Goal: Task Accomplishment & Management: Manage account settings

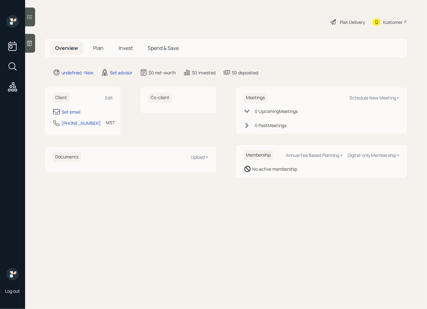
click at [28, 46] on icon at bounding box center [29, 43] width 6 height 6
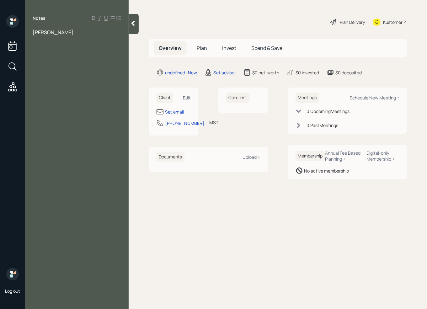
click at [33, 33] on span "[PERSON_NAME]" at bounding box center [53, 32] width 41 height 7
click at [78, 35] on div "[PERSON_NAME]" at bounding box center [77, 32] width 88 height 7
click at [45, 55] on div at bounding box center [77, 53] width 88 height 7
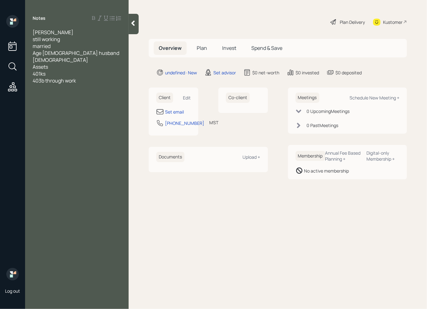
click at [57, 63] on div "Assets" at bounding box center [77, 66] width 88 height 7
click at [50, 77] on div "401ks" at bounding box center [77, 80] width 88 height 7
drag, startPoint x: 88, startPoint y: 87, endPoint x: 24, endPoint y: 85, distance: 64.3
click at [24, 85] on div "Log out Notes [PERSON_NAME] still working married Age [DEMOGRAPHIC_DATA] husban…" at bounding box center [213, 154] width 427 height 309
click at [97, 70] on div "403b (current employer)-" at bounding box center [77, 73] width 88 height 7
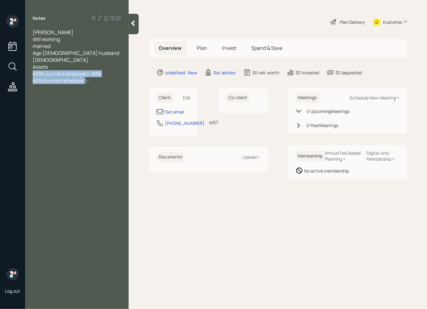
drag, startPoint x: 85, startPoint y: 75, endPoint x: 10, endPoint y: 69, distance: 75.5
click at [10, 69] on div "Log out Notes [PERSON_NAME] still working married Age [DEMOGRAPHIC_DATA] husban…" at bounding box center [213, 154] width 427 height 309
click at [94, 77] on div "401k(current employer)-" at bounding box center [77, 80] width 88 height 7
drag, startPoint x: 103, startPoint y: 67, endPoint x: 90, endPoint y: 68, distance: 13.2
click at [90, 70] on div "403b (current employer)- 66k" at bounding box center [77, 73] width 88 height 7
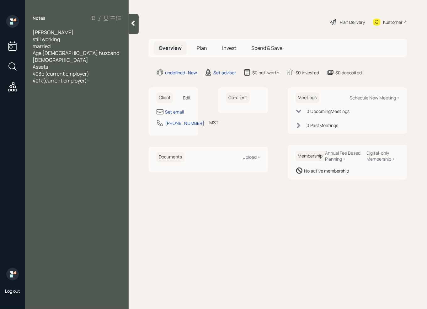
click at [34, 77] on span "401k(current employer)-" at bounding box center [61, 80] width 56 height 7
click at [65, 84] on div at bounding box center [77, 87] width 88 height 7
click at [65, 75] on div "403b (current employer) 401k(current employer)-" at bounding box center [77, 77] width 88 height 14
click at [118, 84] on div "husbands 401k (current employer)-" at bounding box center [77, 87] width 88 height 7
click at [80, 98] on div "[PERSON_NAME]- 296k" at bounding box center [77, 101] width 88 height 7
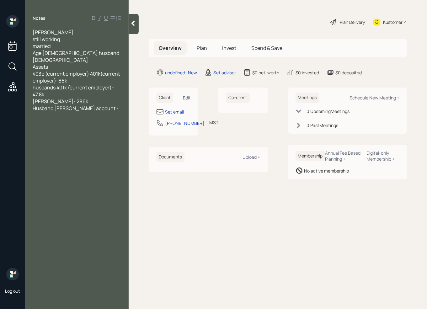
click at [74, 105] on span "Husband [PERSON_NAME] account -" at bounding box center [76, 108] width 86 height 7
click at [109, 105] on div "Husband [PERSON_NAME] account -" at bounding box center [77, 108] width 88 height 7
click at [110, 105] on div "Husband [PERSON_NAME] account -" at bounding box center [77, 108] width 88 height 7
click at [69, 118] on div "Savings -" at bounding box center [77, 121] width 88 height 7
click at [57, 118] on div "Savings -" at bounding box center [77, 121] width 88 height 7
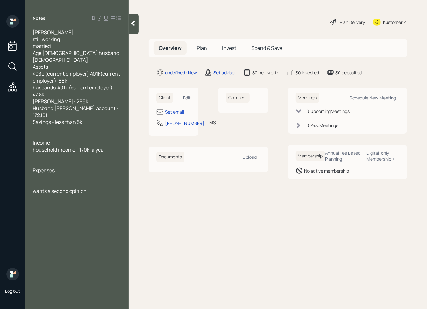
click at [91, 153] on div at bounding box center [77, 156] width 88 height 7
click at [91, 146] on span "household income - 170k. a year" at bounding box center [69, 149] width 73 height 7
click at [91, 187] on div "wants a second opinion" at bounding box center [77, 190] width 88 height 7
click at [66, 181] on div at bounding box center [77, 184] width 88 height 7
click at [75, 208] on div "tax strategy" at bounding box center [77, 211] width 88 height 7
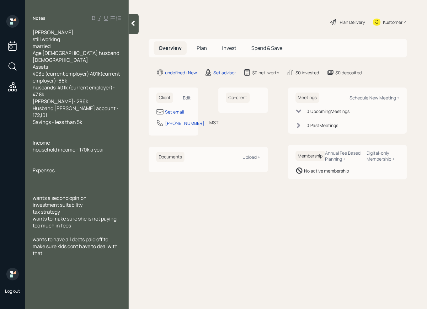
click at [49, 174] on div at bounding box center [77, 177] width 88 height 7
click at [56, 256] on div at bounding box center [77, 259] width 88 height 7
click at [181, 112] on div "Set email" at bounding box center [174, 111] width 19 height 7
select select "America/[GEOGRAPHIC_DATA]"
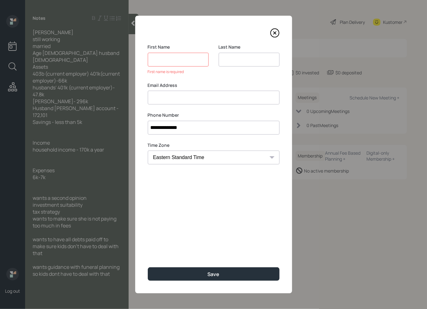
click at [174, 83] on div "Email Address" at bounding box center [214, 93] width 132 height 23
click at [167, 93] on input at bounding box center [214, 98] width 132 height 14
type input "[EMAIL_ADDRESS][DOMAIN_NAME]"
click at [160, 60] on input at bounding box center [178, 60] width 61 height 14
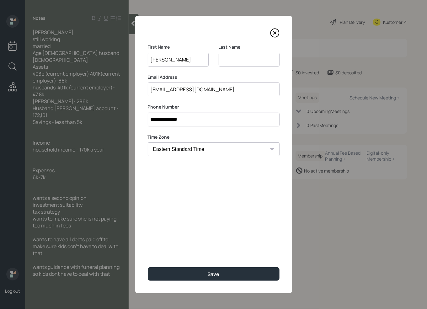
type input "[PERSON_NAME]"
click at [232, 60] on input at bounding box center [248, 60] width 61 height 14
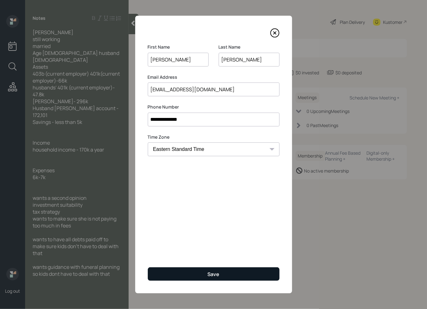
type input "[PERSON_NAME]"
click at [217, 279] on button "Save" at bounding box center [214, 273] width 132 height 13
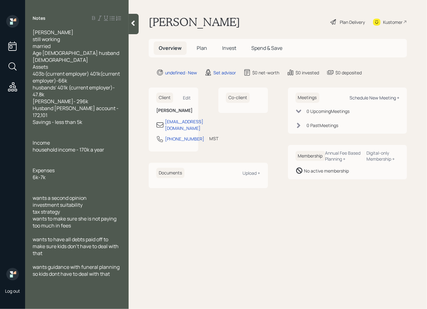
click at [386, 97] on div "Schedule New Meeting +" at bounding box center [374, 98] width 50 height 6
select select "round-[PERSON_NAME]"
